Goal: Transaction & Acquisition: Purchase product/service

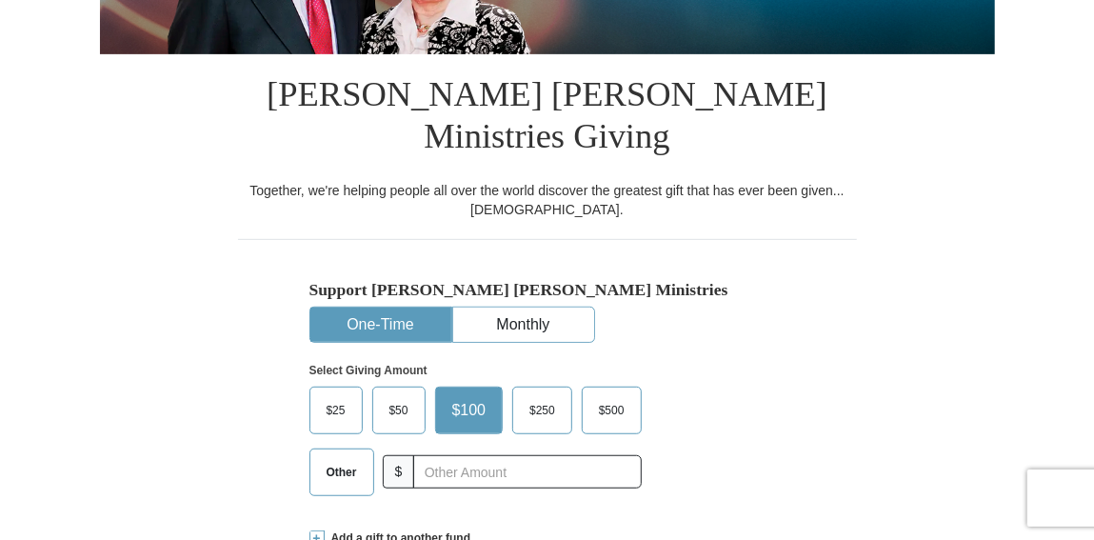
scroll to position [385, 0]
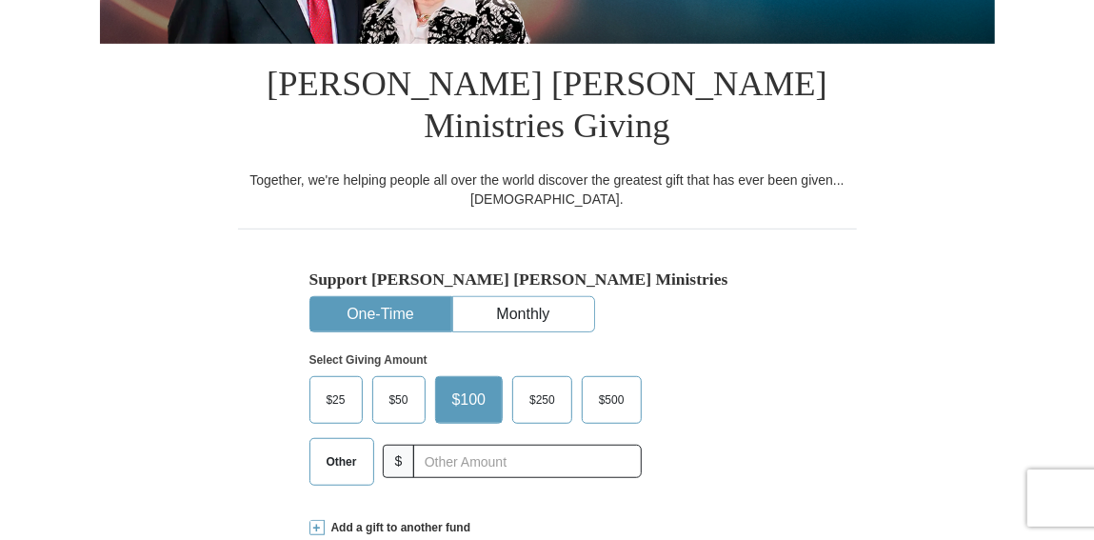
click at [386, 386] on span "$50" at bounding box center [399, 400] width 38 height 29
click at [0, 0] on input "$50" at bounding box center [0, 0] width 0 height 0
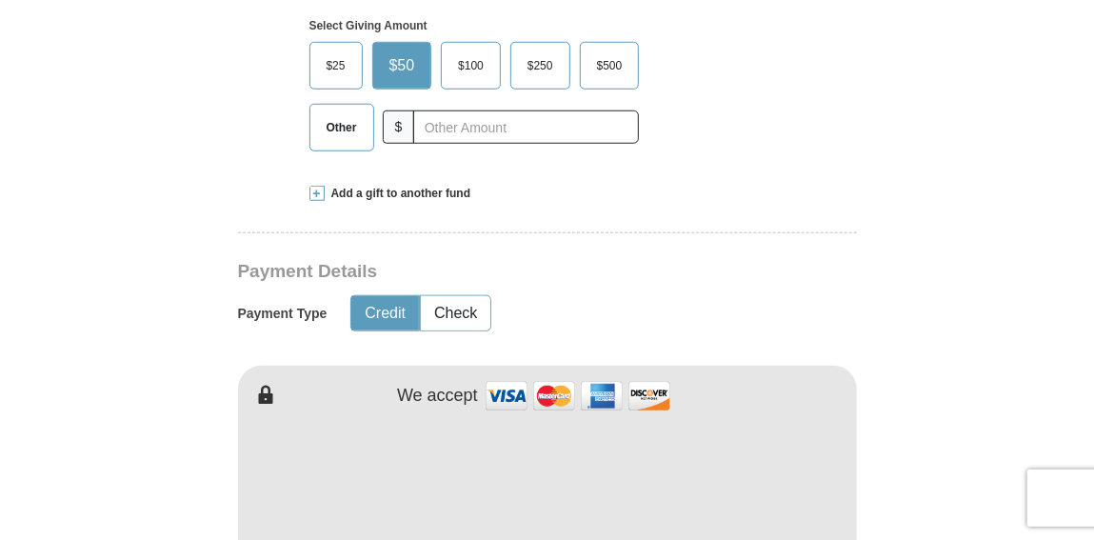
scroll to position [724, 0]
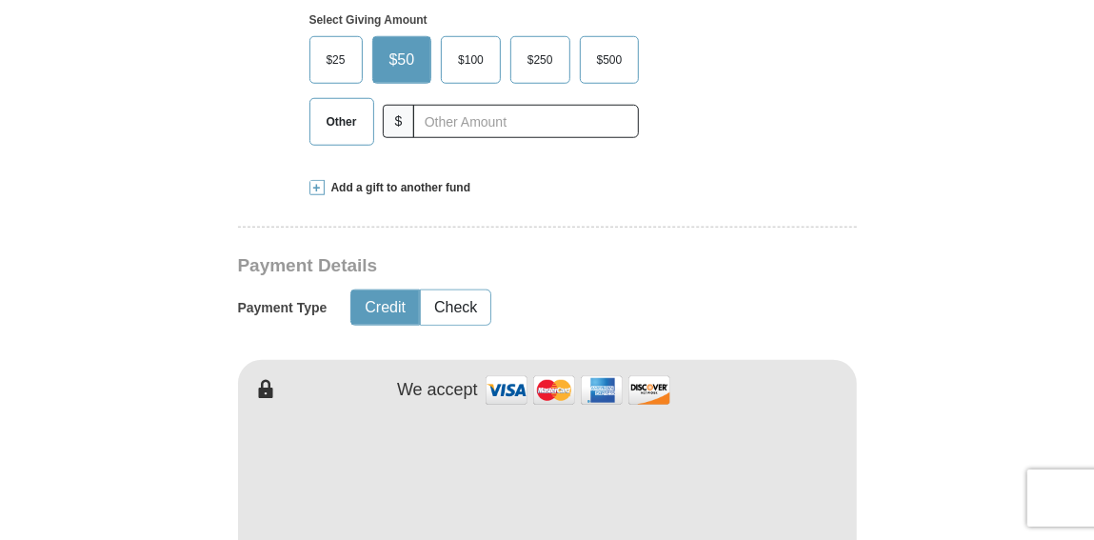
type input "Telletha"
type input "[PERSON_NAME]"
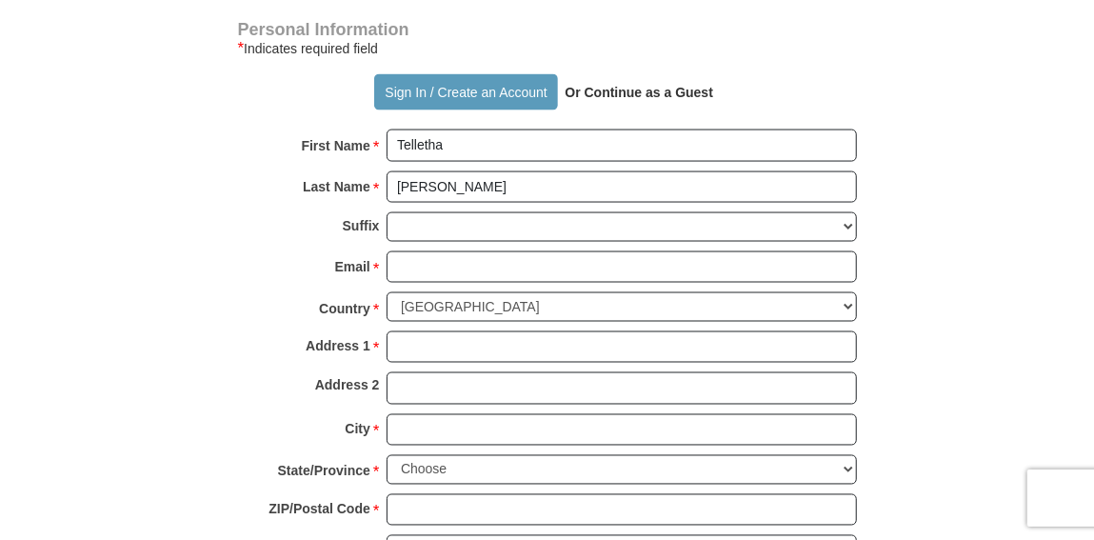
scroll to position [1312, 0]
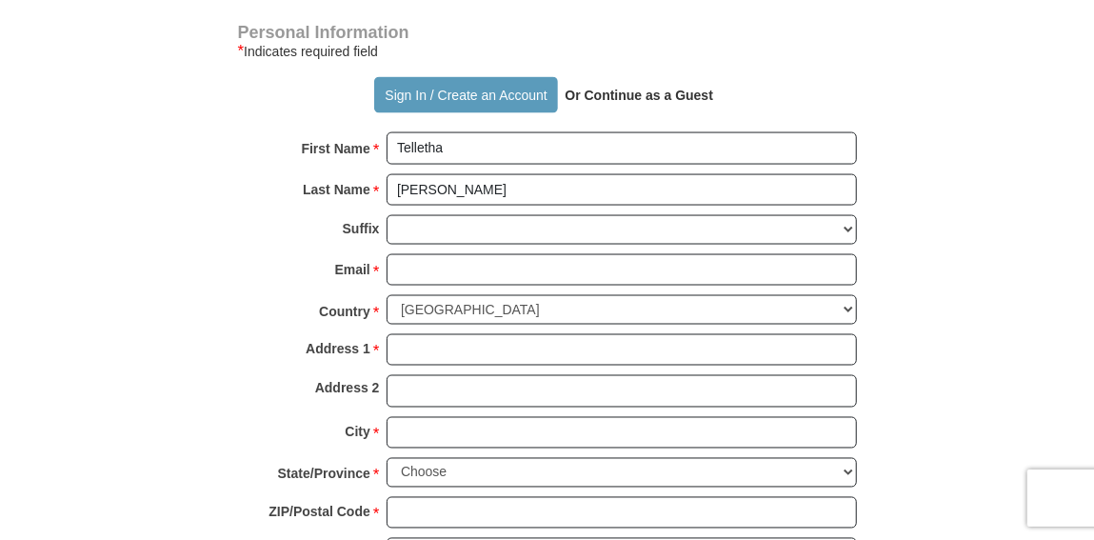
click at [612, 88] on strong "Or Continue as a Guest" at bounding box center [639, 95] width 149 height 15
click at [446, 77] on button "Sign In / Create an Account" at bounding box center [466, 95] width 184 height 36
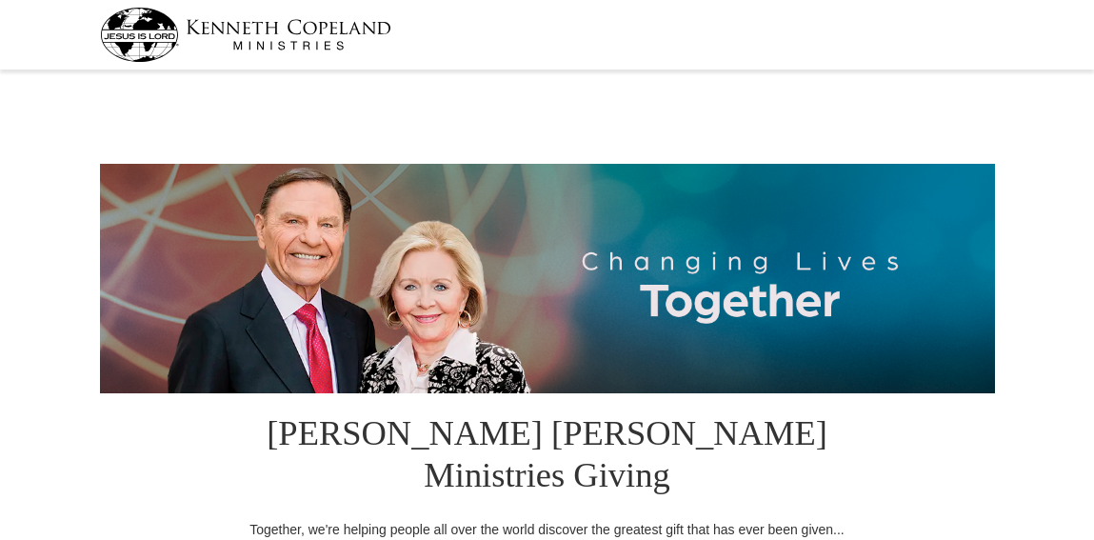
scroll to position [251, 0]
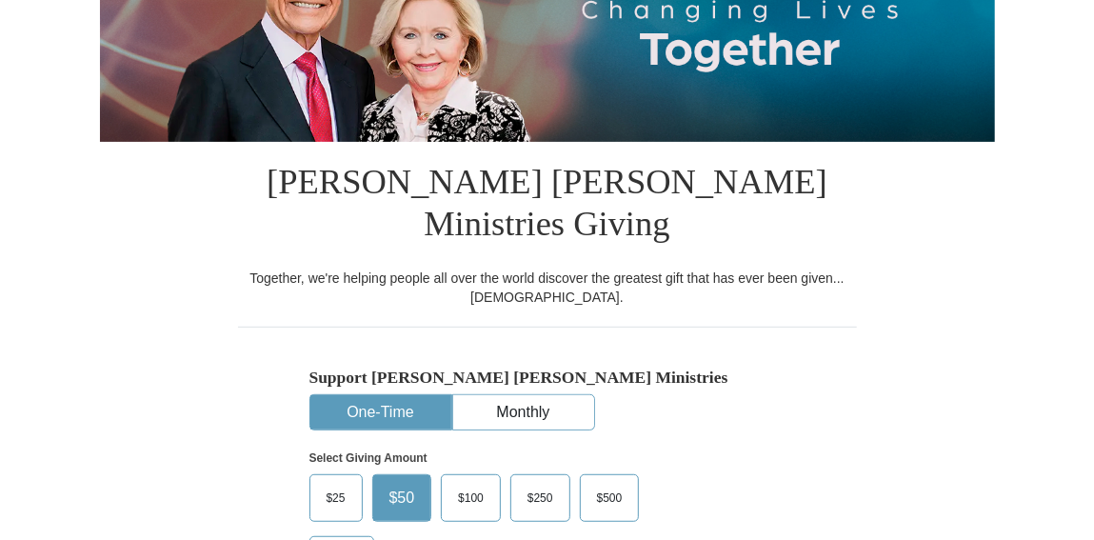
select select "NM"
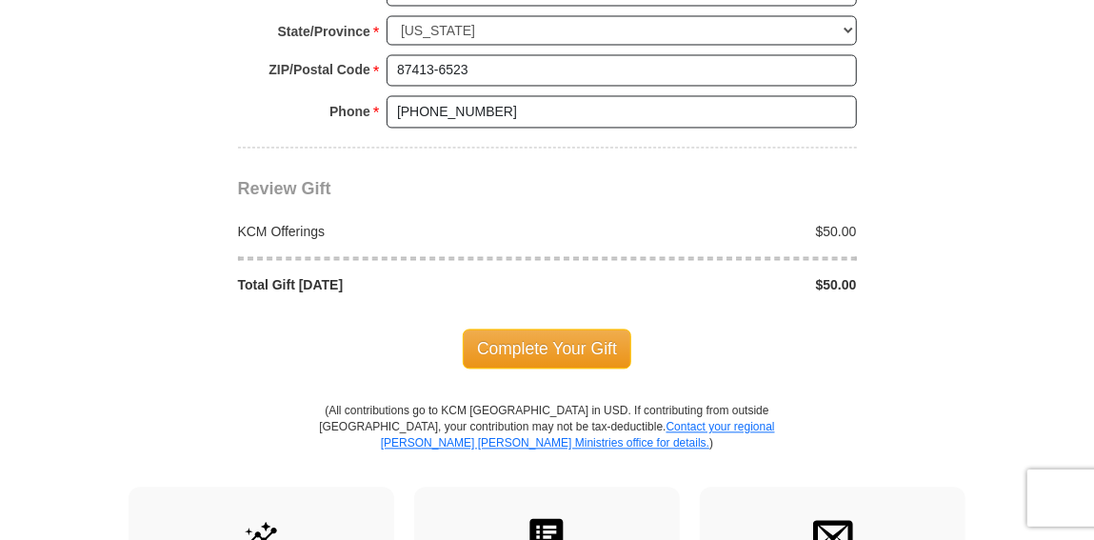
scroll to position [1649, 0]
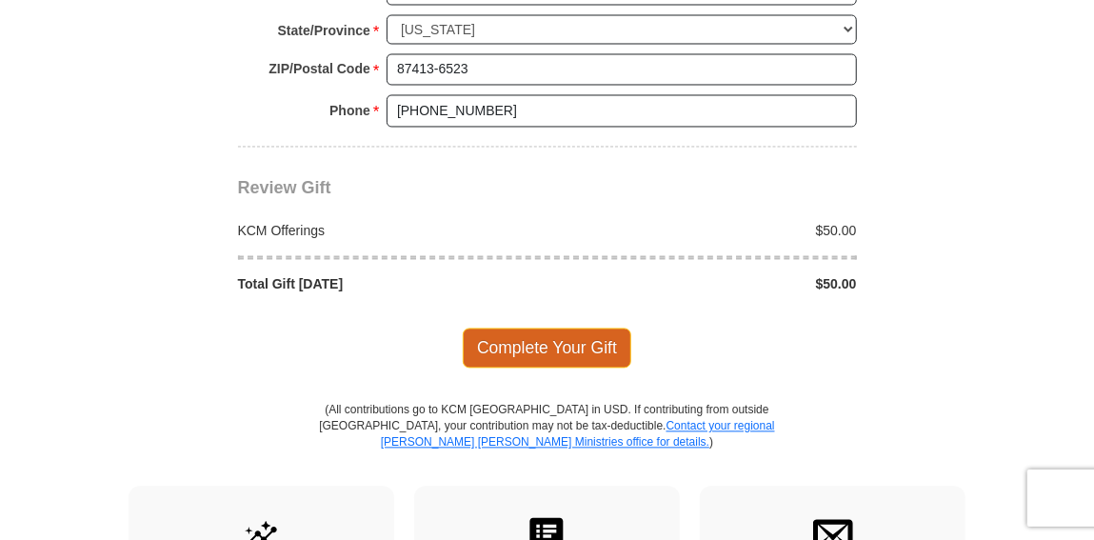
click at [557, 327] on span "Complete Your Gift" at bounding box center [547, 347] width 168 height 40
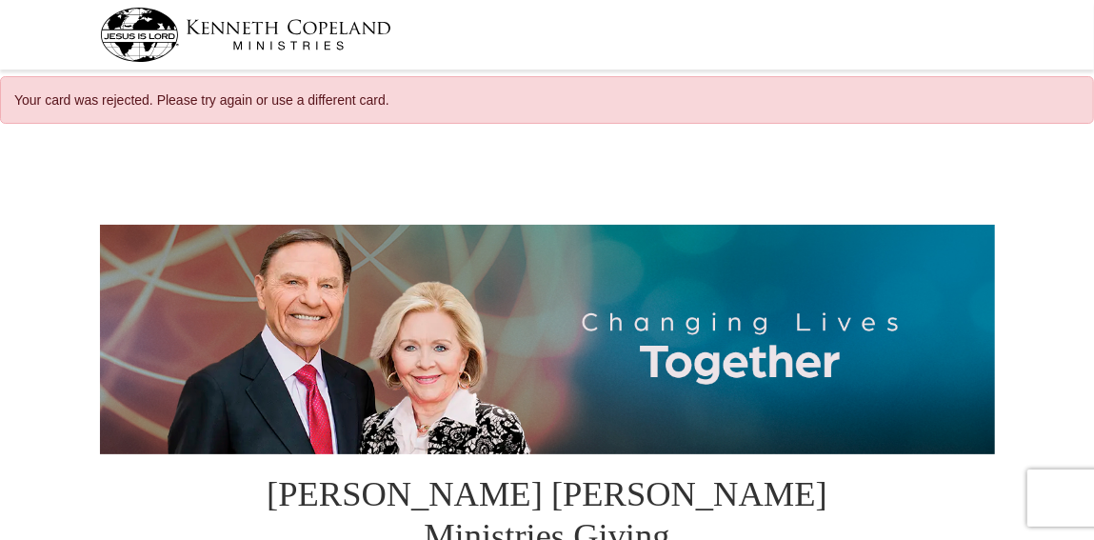
select select "NM"
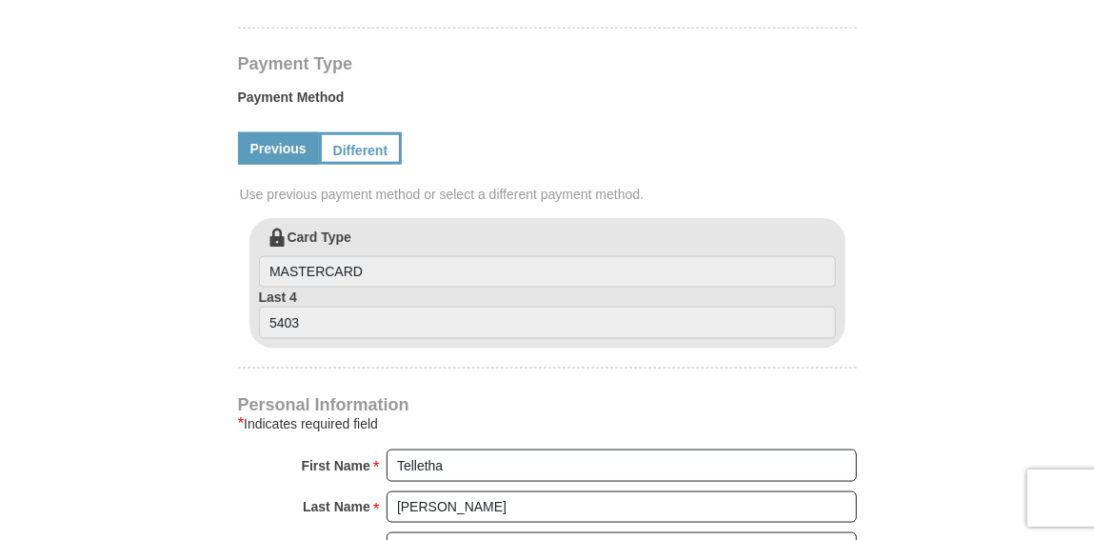
scroll to position [954, 0]
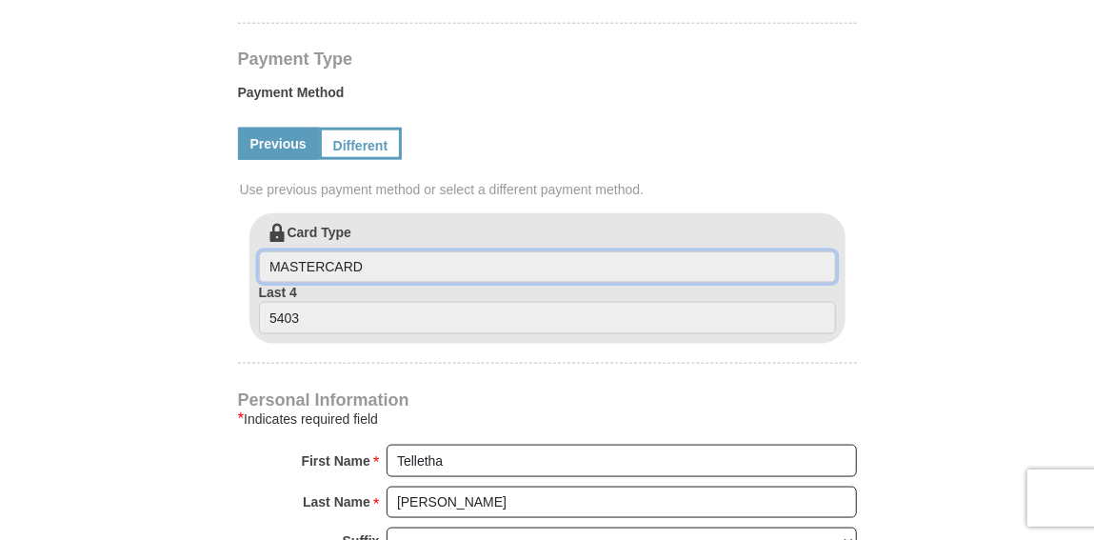
click at [423, 251] on input "MASTERCARD" at bounding box center [547, 267] width 577 height 32
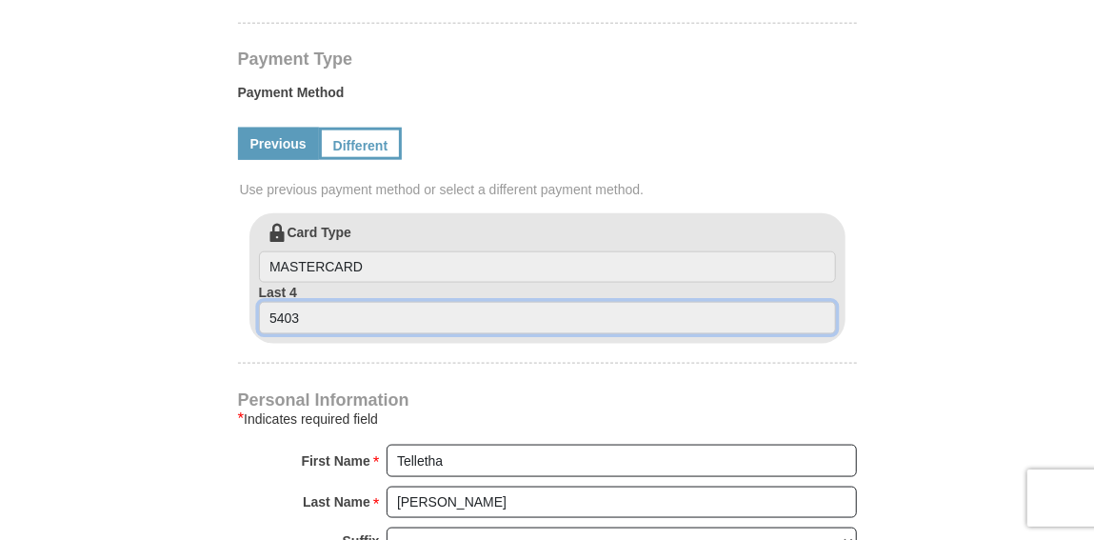
click at [333, 302] on input "5403" at bounding box center [547, 318] width 577 height 32
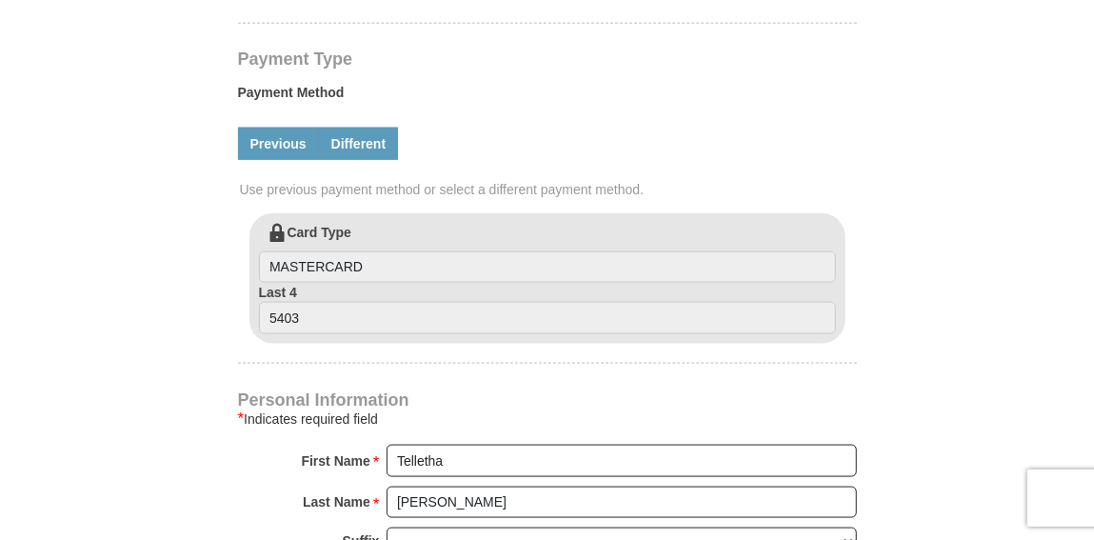
click at [357, 128] on link "Different" at bounding box center [359, 144] width 80 height 32
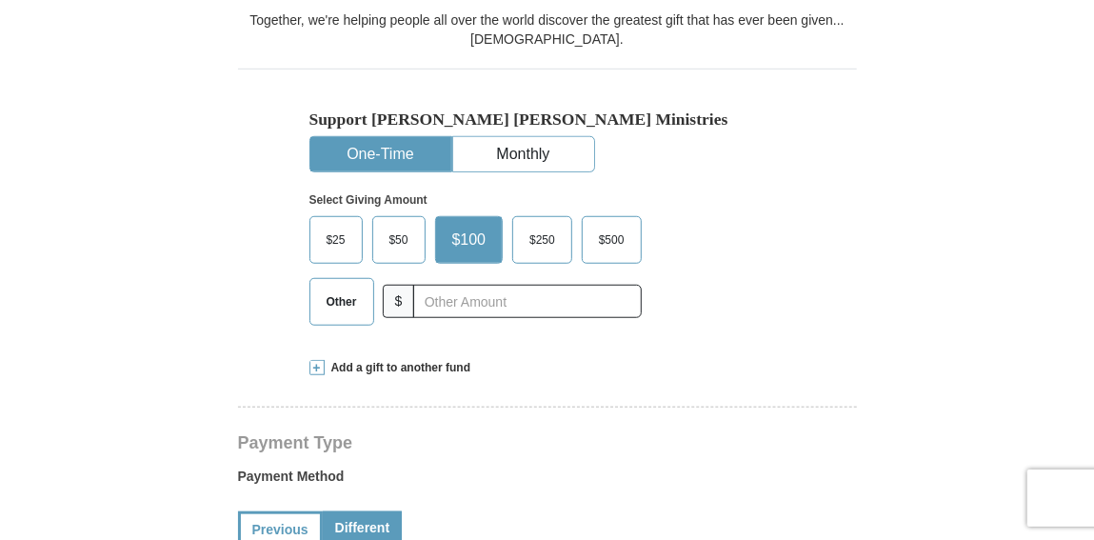
scroll to position [569, 0]
click at [399, 227] on span "$50" at bounding box center [399, 241] width 38 height 29
click at [0, 0] on input "$50" at bounding box center [0, 0] width 0 height 0
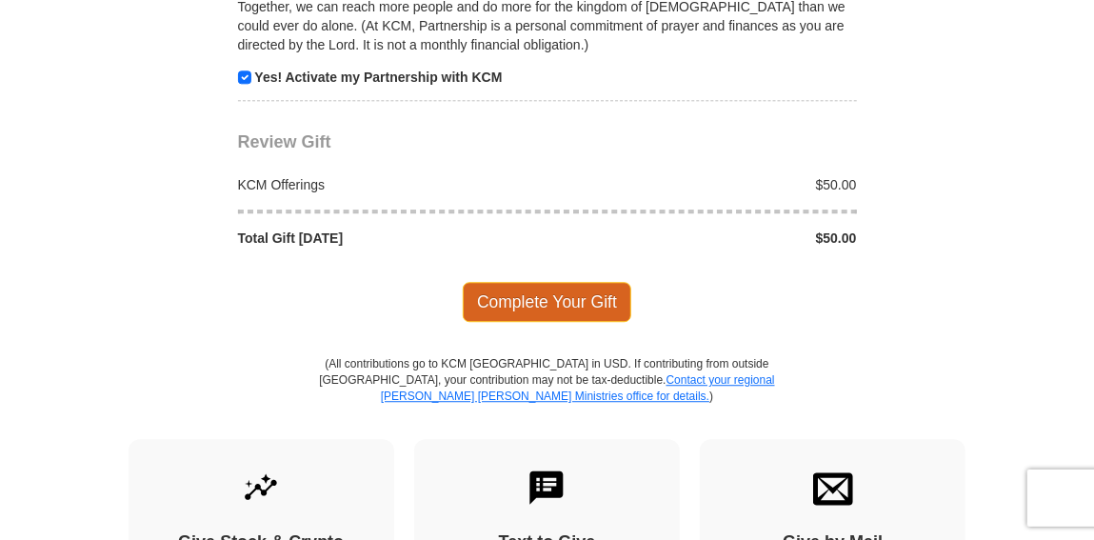
scroll to position [2128, 0]
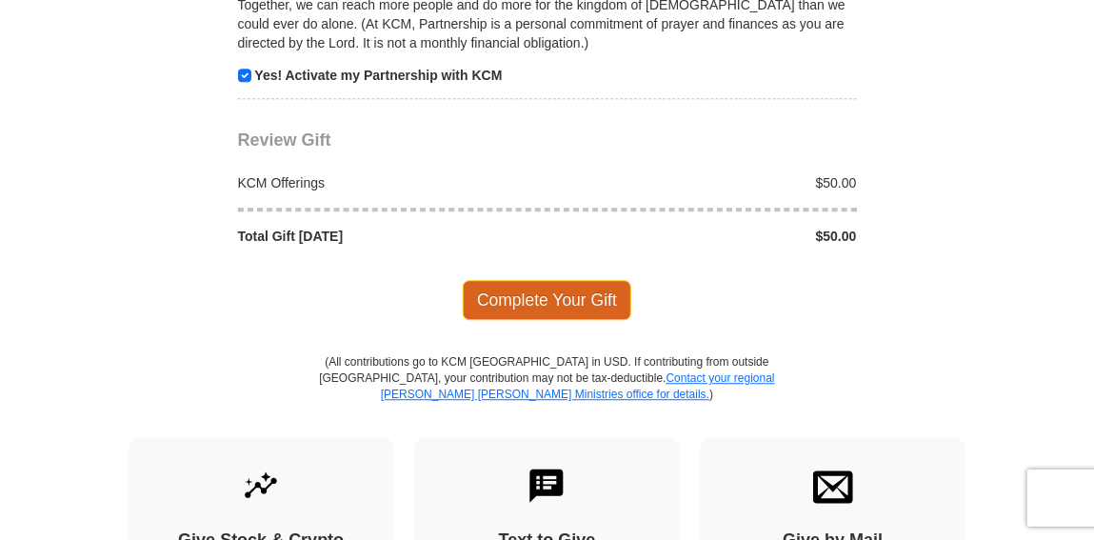
click at [552, 280] on span "Complete Your Gift" at bounding box center [547, 300] width 168 height 40
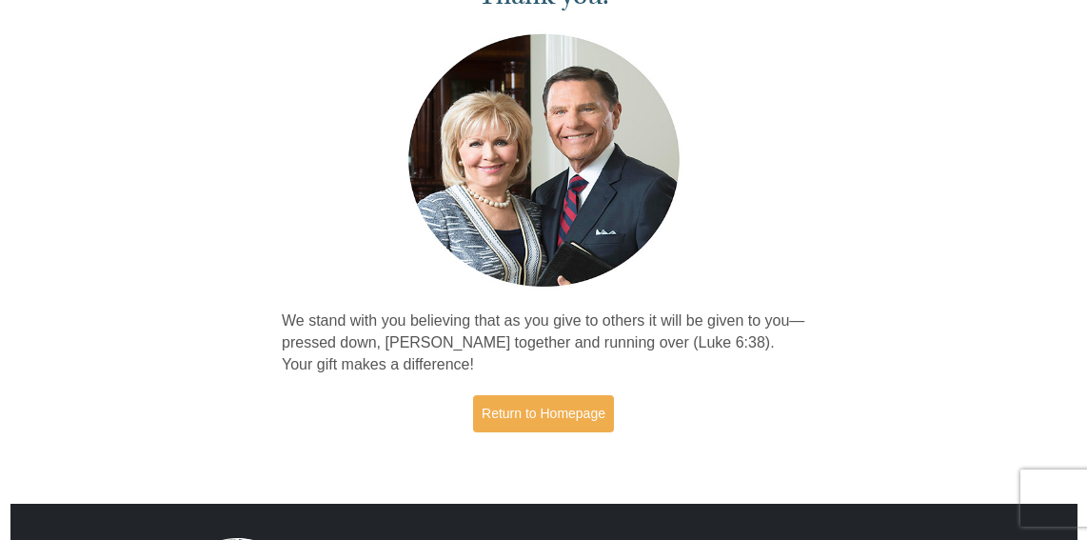
scroll to position [129, 0]
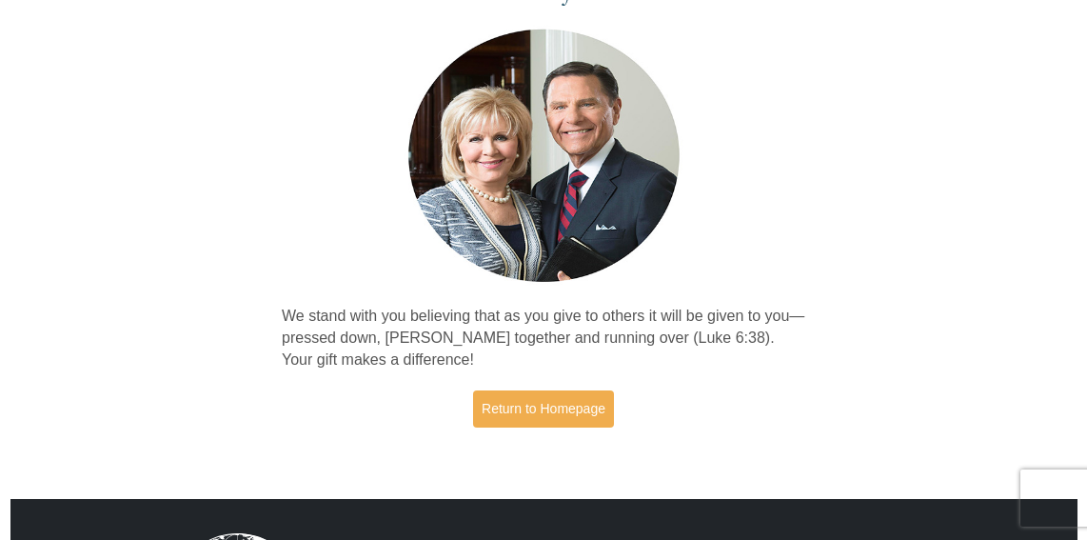
drag, startPoint x: 948, startPoint y: 2, endPoint x: 34, endPoint y: 40, distance: 914.7
click at [34, 40] on div "Thank you! We stand with you believing that as you give to others it will be gi…" at bounding box center [543, 204] width 1087 height 514
